Goal: Task Accomplishment & Management: Manage account settings

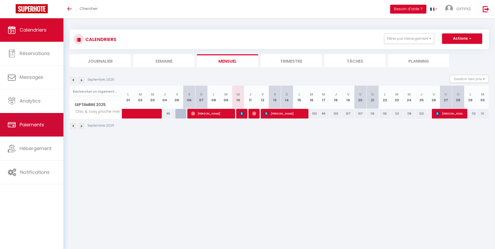
click at [35, 127] on span "Paiements" at bounding box center [32, 124] width 25 height 7
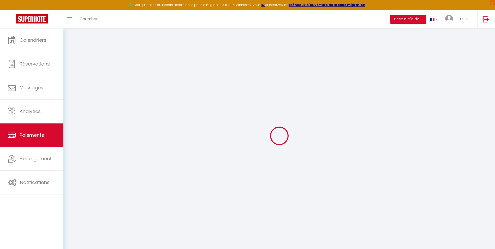
select select "2"
select select "0"
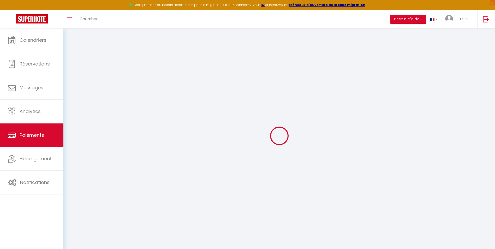
select select "0"
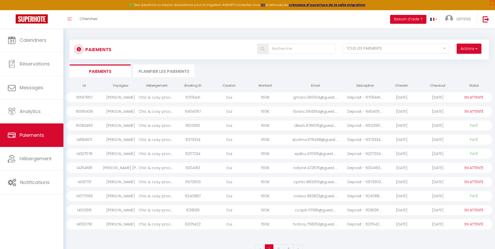
click at [176, 126] on div "6512390" at bounding box center [193, 126] width 36 height 10
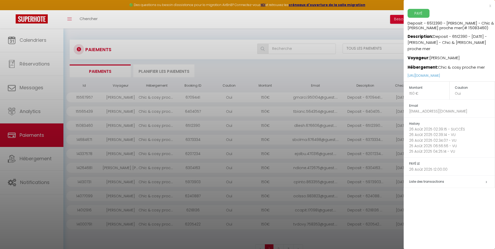
click at [484, 179] on h5 "Liste des transactions" at bounding box center [452, 182] width 86 height 6
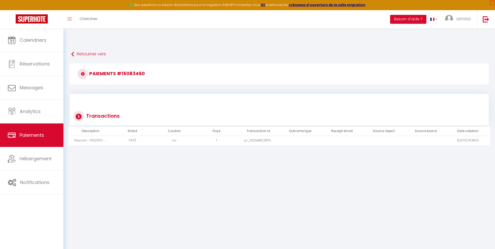
click at [179, 138] on td "no" at bounding box center [175, 140] width 42 height 9
click at [257, 140] on td "pi_3S0M8lICtBF5..." at bounding box center [258, 140] width 42 height 9
click at [51, 140] on link "Paiements" at bounding box center [31, 134] width 63 height 23
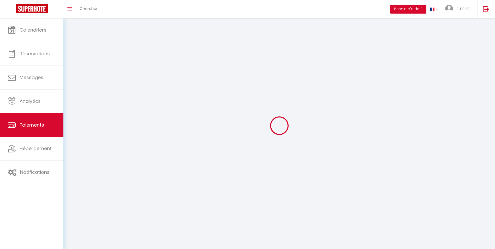
select select "2"
select select "0"
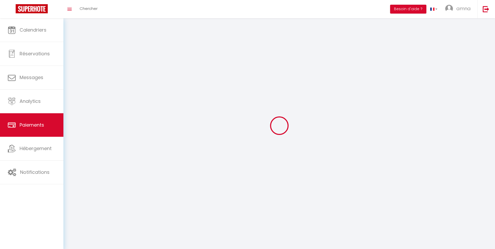
select select "0"
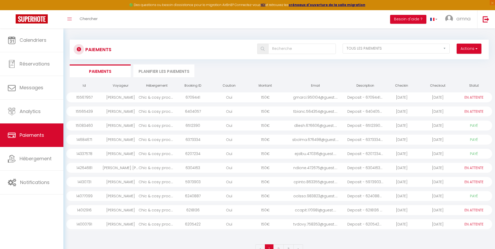
click at [314, 125] on div "dliesh.676606@guest...." at bounding box center [316, 126] width 64 height 10
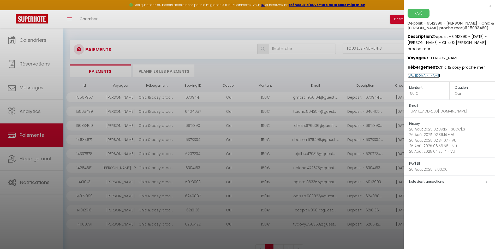
click at [440, 73] on link "https://superhote.com/applink/p/dBqtTkJn" at bounding box center [424, 75] width 32 height 4
click at [372, 77] on div at bounding box center [247, 124] width 495 height 249
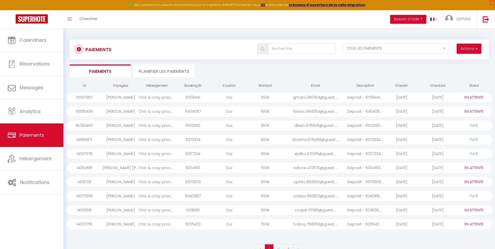
click at [168, 67] on li "Planifier les paiements" at bounding box center [163, 70] width 61 height 13
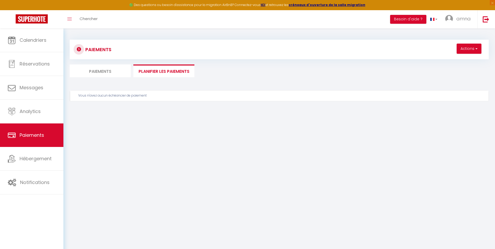
click at [113, 73] on li "Paiements" at bounding box center [100, 70] width 61 height 13
select select "0"
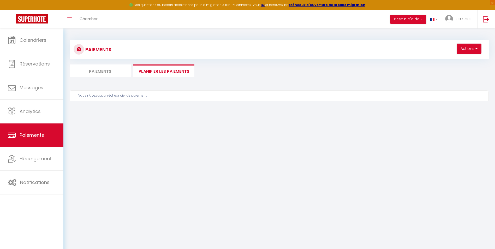
select select "0"
select select "2"
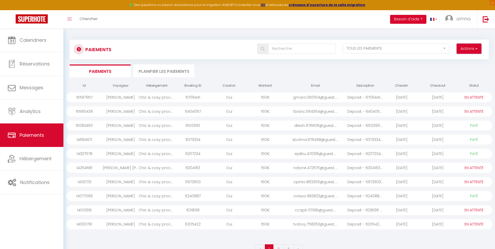
click at [478, 51] on button "Actions" at bounding box center [469, 49] width 25 height 10
click at [370, 79] on div "Paiements Actions Créer nouveau lien paiement Créer nouveau lien caution EN ATT…" at bounding box center [279, 145] width 419 height 221
click at [457, 127] on div "PAYÉ EN ATTENTE" at bounding box center [474, 126] width 36 height 10
click at [437, 46] on select "EN ATTENTE PAYÉ TOUS LES PAIEMENTS" at bounding box center [396, 49] width 107 height 10
click at [367, 35] on div "Paiements Actions Créer nouveau lien paiement Créer nouveau lien caution EN ATT…" at bounding box center [279, 145] width 419 height 221
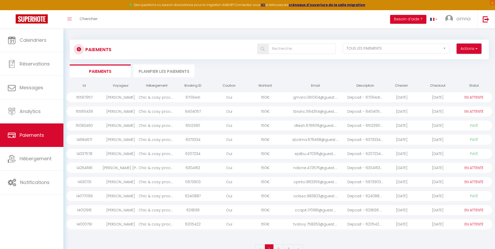
click at [470, 48] on button "Actions" at bounding box center [469, 49] width 25 height 10
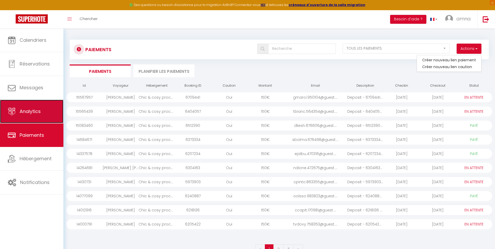
click at [39, 114] on span "Analytics" at bounding box center [30, 111] width 21 height 7
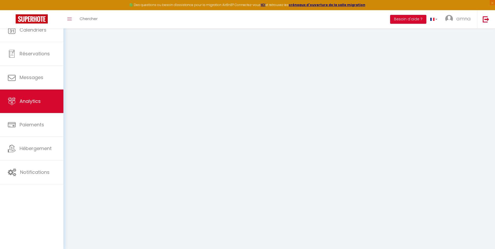
select select "2025"
select select "9"
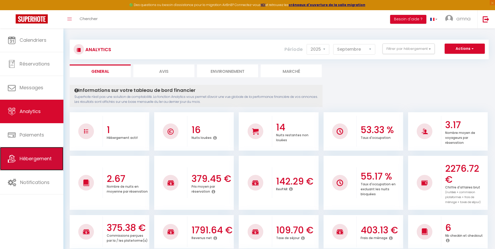
click at [35, 153] on link "Hébergement" at bounding box center [31, 158] width 63 height 23
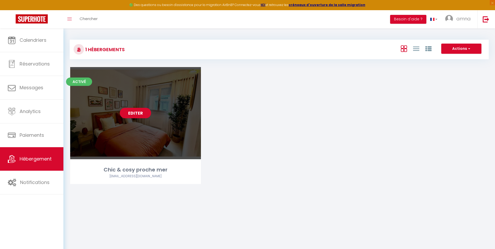
click at [136, 104] on div "Editer" at bounding box center [135, 113] width 131 height 92
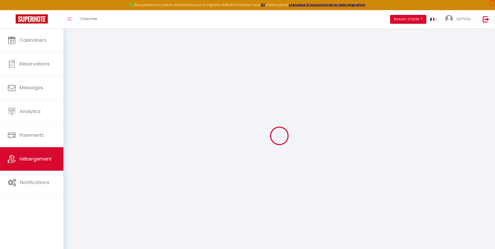
select select
type input "emna-derbel@hotmail.com"
checkbox input "true"
select select "50135"
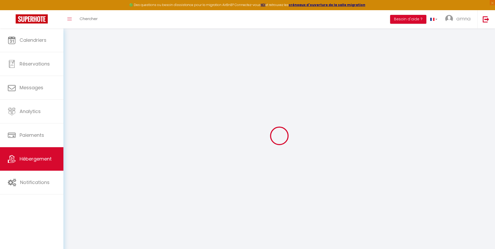
select select
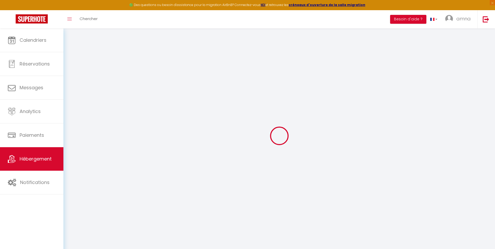
checkbox input "false"
checkbox input "true"
checkbox input "false"
select select
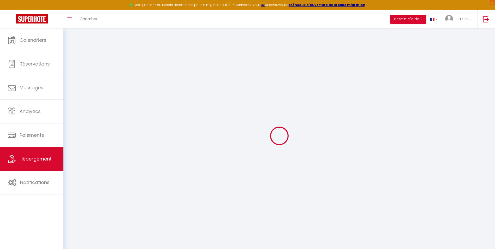
select select
checkbox input "false"
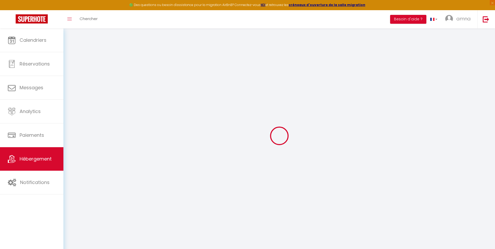
checkbox input "false"
checkbox input "true"
checkbox input "false"
select select
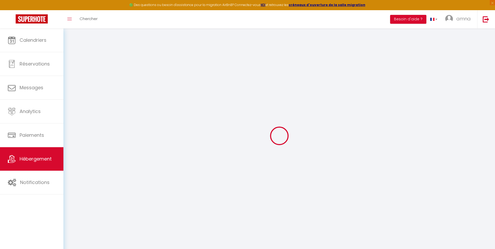
select select
checkbox input "false"
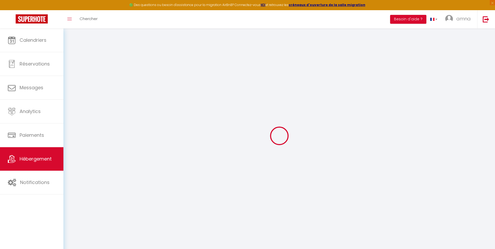
checkbox input "true"
checkbox input "false"
checkbox input "true"
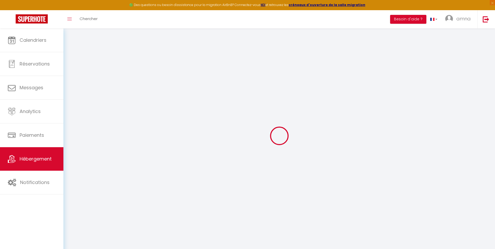
checkbox input "false"
select select "14:00"
select select
select select "11:00"
select select "30"
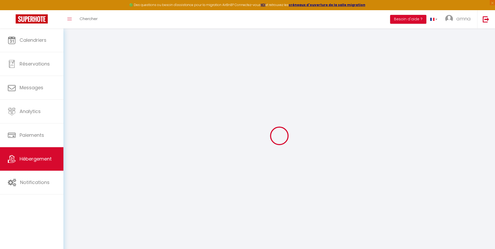
select select "120"
select select
checkbox input "false"
checkbox input "true"
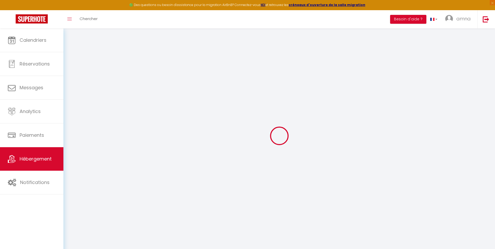
checkbox input "false"
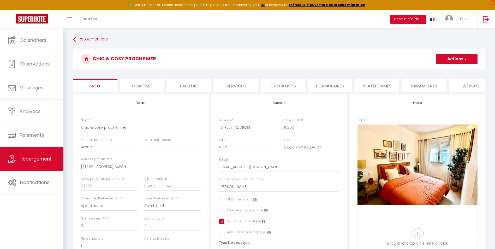
click at [225, 85] on li "Services" at bounding box center [236, 85] width 44 height 13
select select
checkbox input "false"
checkbox input "true"
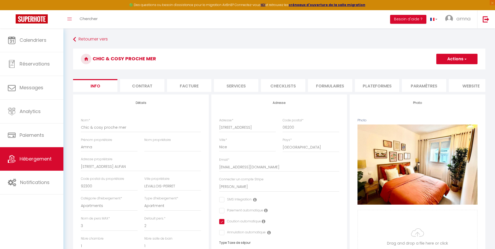
checkbox input "false"
select select
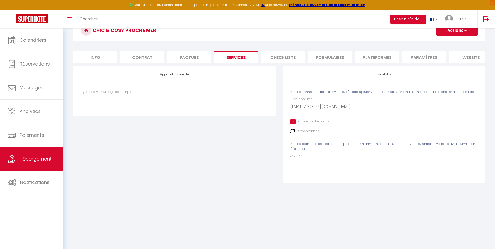
click at [108, 57] on li "Info" at bounding box center [95, 57] width 44 height 13
select select
checkbox input "false"
checkbox input "true"
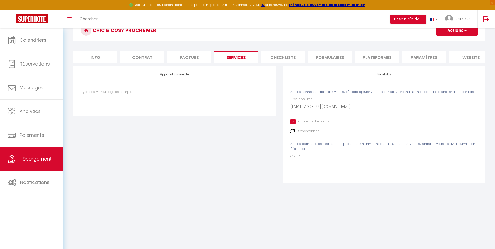
checkbox input "false"
